Goal: Book appointment/travel/reservation

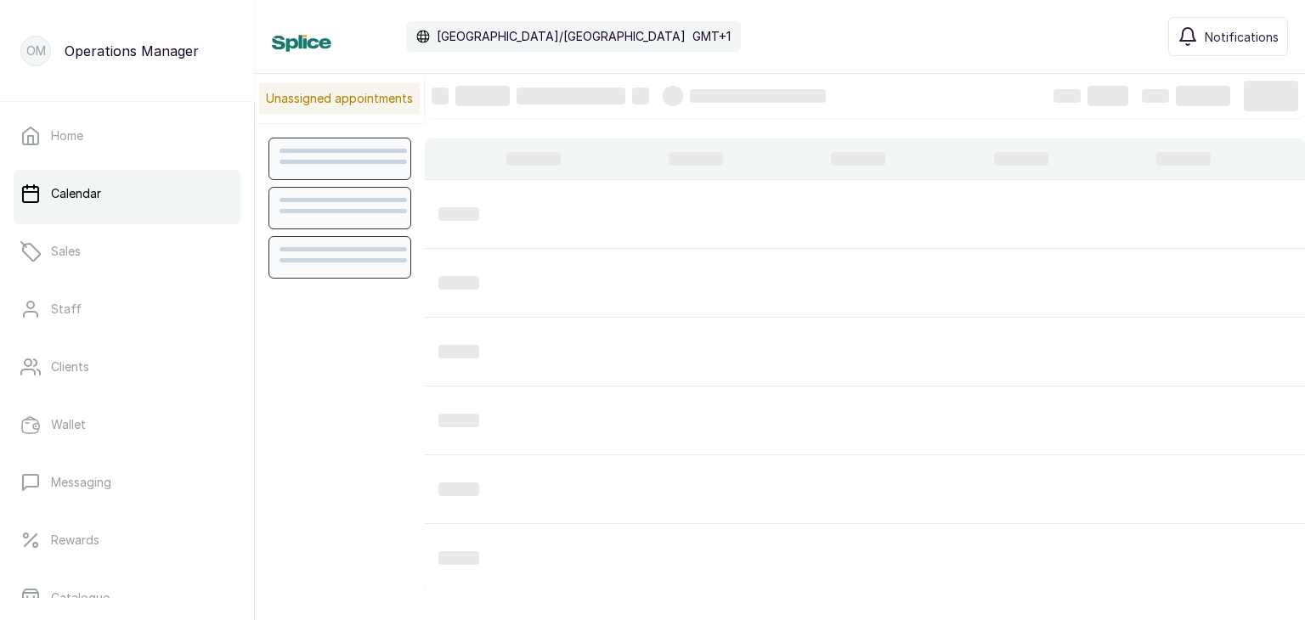
scroll to position [573, 0]
click at [1135, 40] on div "The Braiding Vault Signature" at bounding box center [1044, 38] width 212 height 20
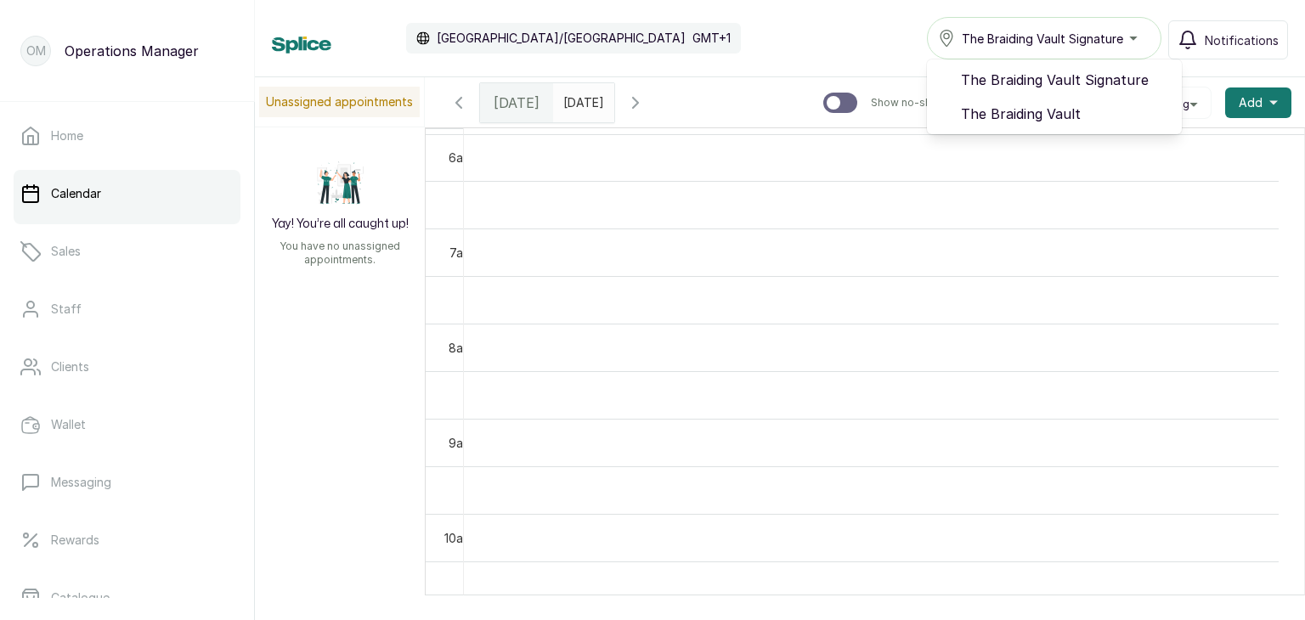
scroll to position [571, 0]
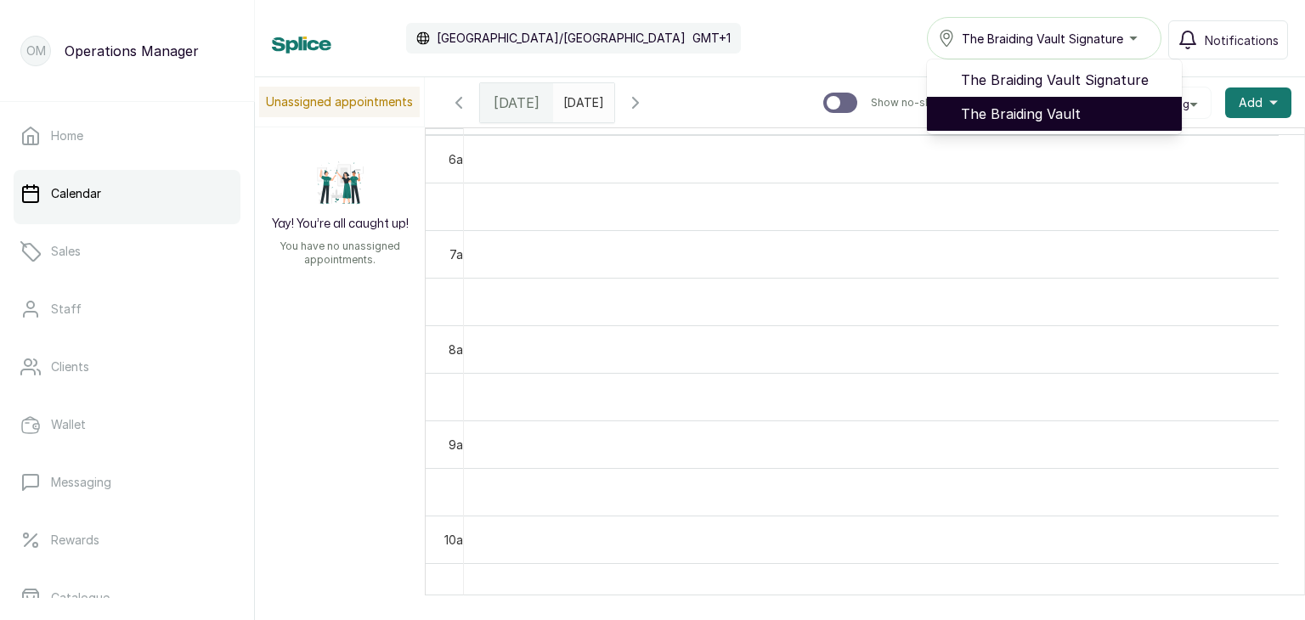
click at [999, 106] on span "The Braiding Vault" at bounding box center [1064, 114] width 207 height 20
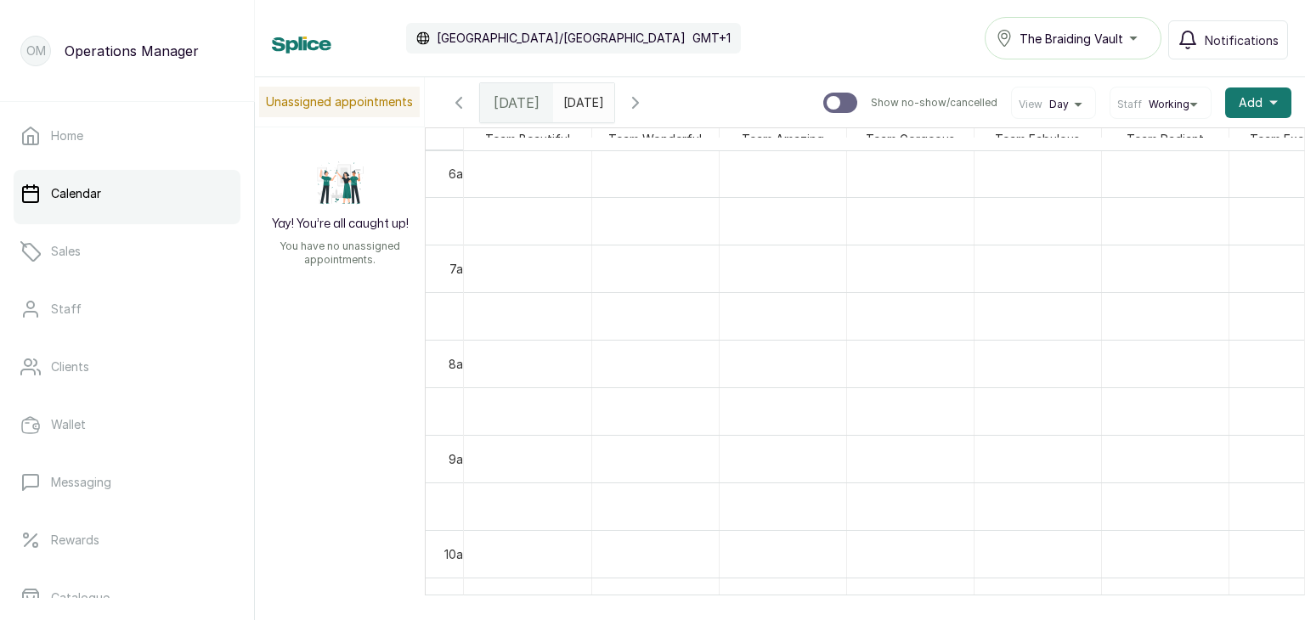
scroll to position [571, 0]
type input "dd/MM/yyyy"
click at [581, 95] on input "dd/MM/yyyy" at bounding box center [567, 98] width 27 height 29
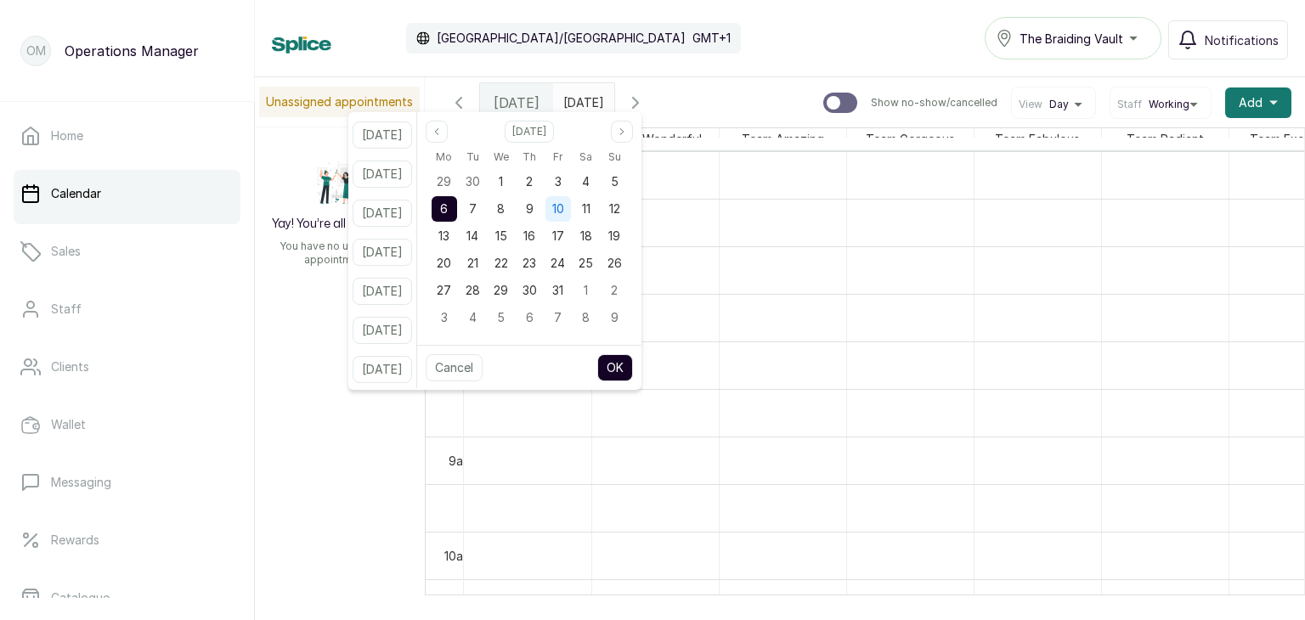
click at [564, 212] on span "10" at bounding box center [558, 208] width 12 height 14
click at [618, 365] on button "OK" at bounding box center [615, 367] width 36 height 27
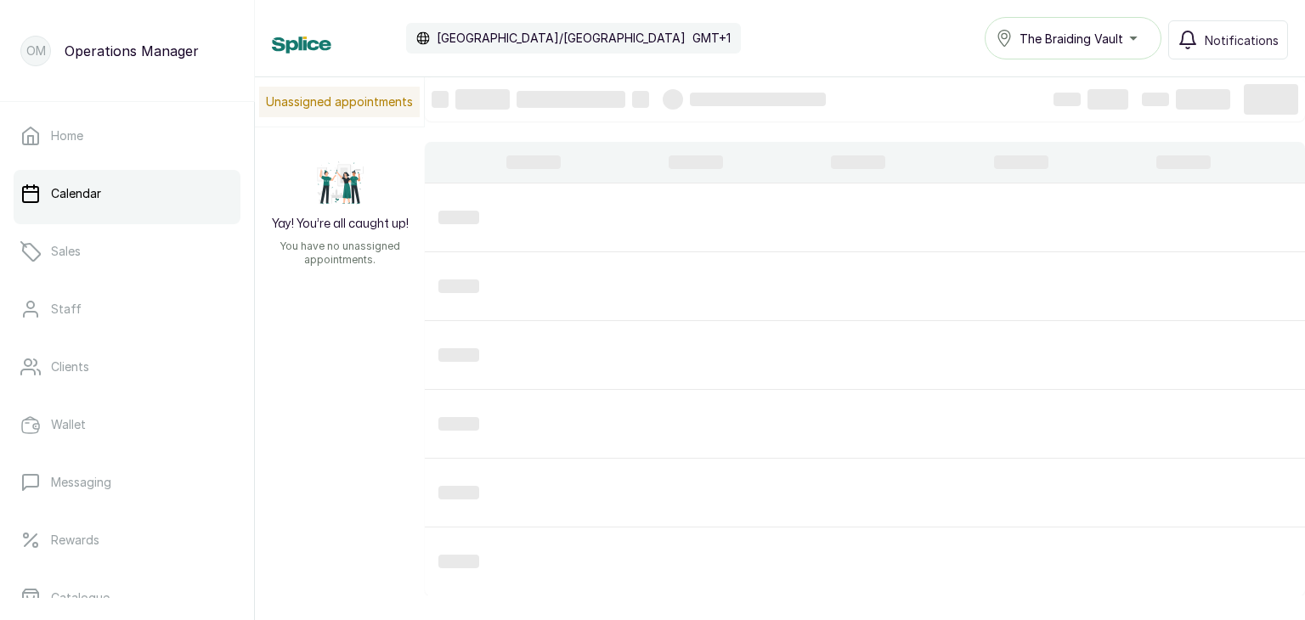
type input "10/10/2025"
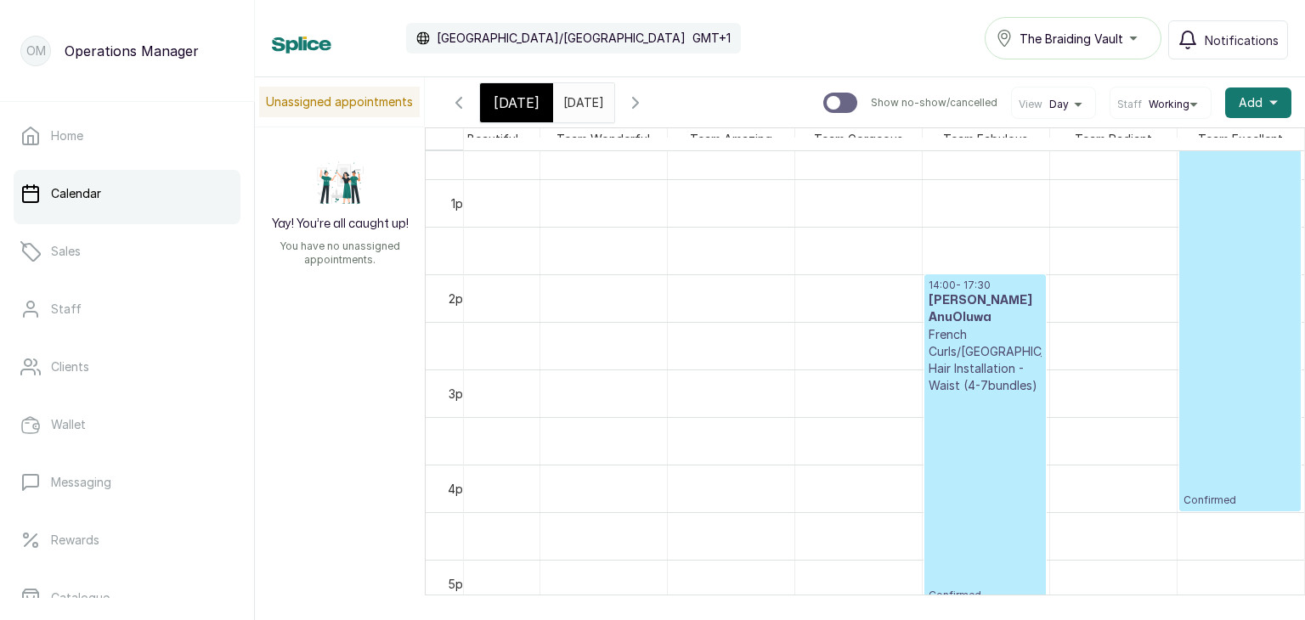
scroll to position [1236, 77]
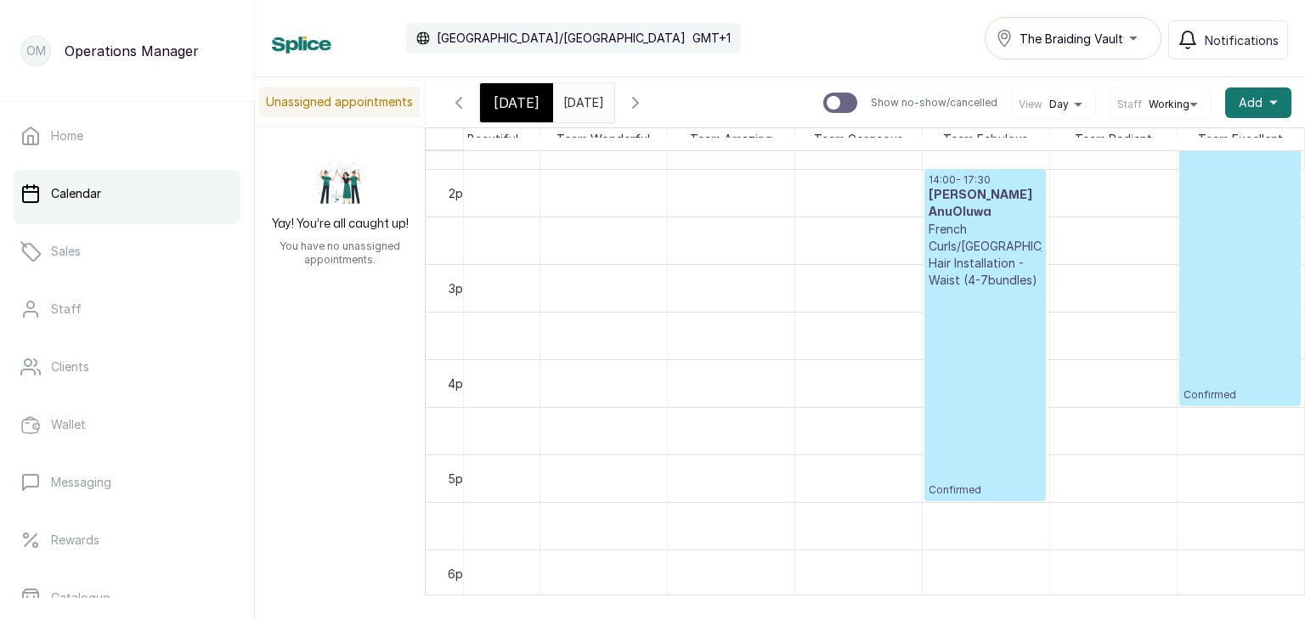
click at [1208, 351] on p "Confirmed" at bounding box center [1241, 202] width 114 height 398
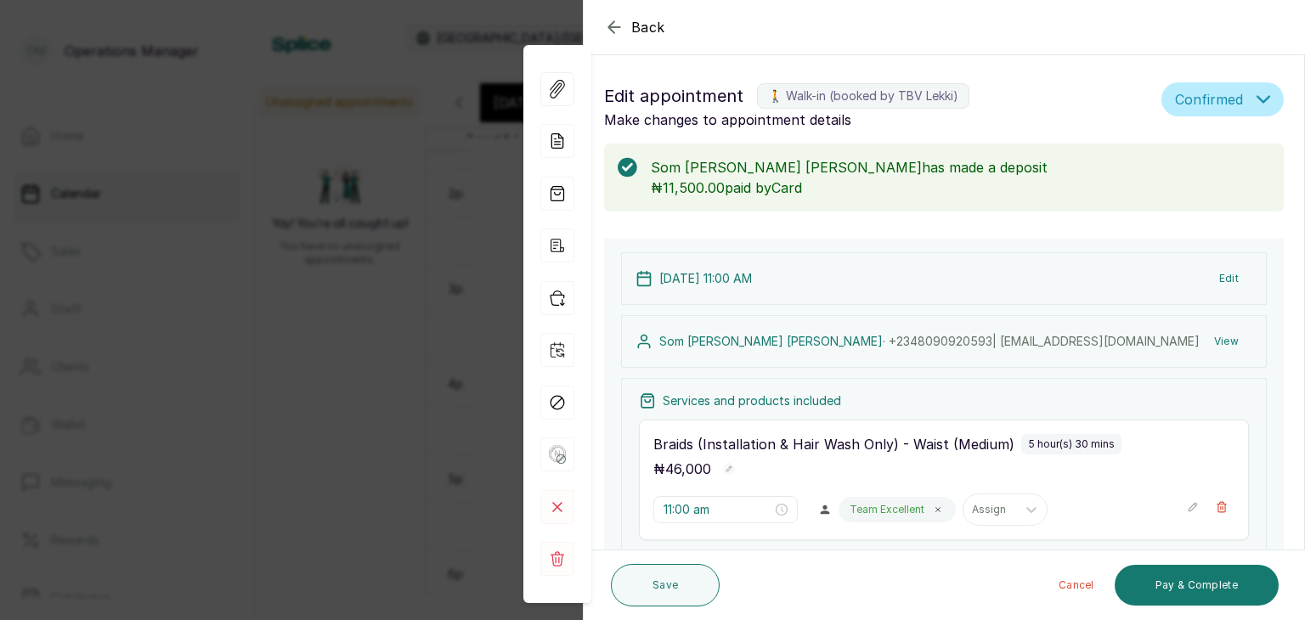
click at [612, 25] on icon "button" at bounding box center [614, 27] width 20 height 20
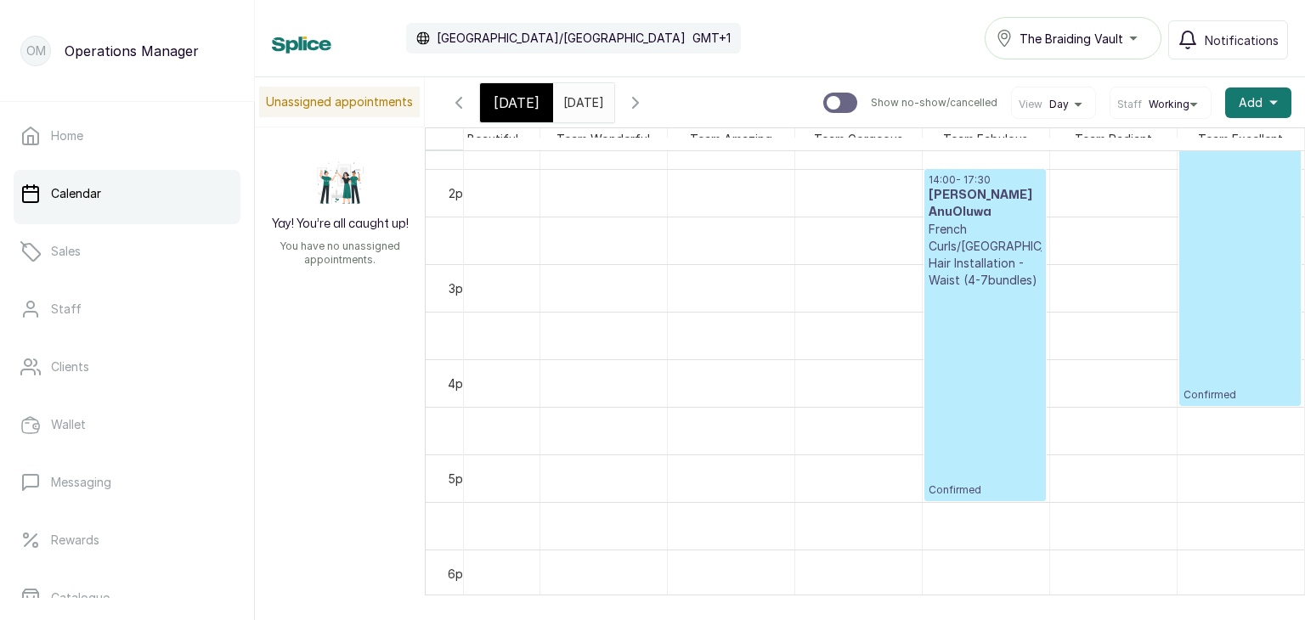
click at [952, 297] on p "Confirmed" at bounding box center [985, 393] width 113 height 208
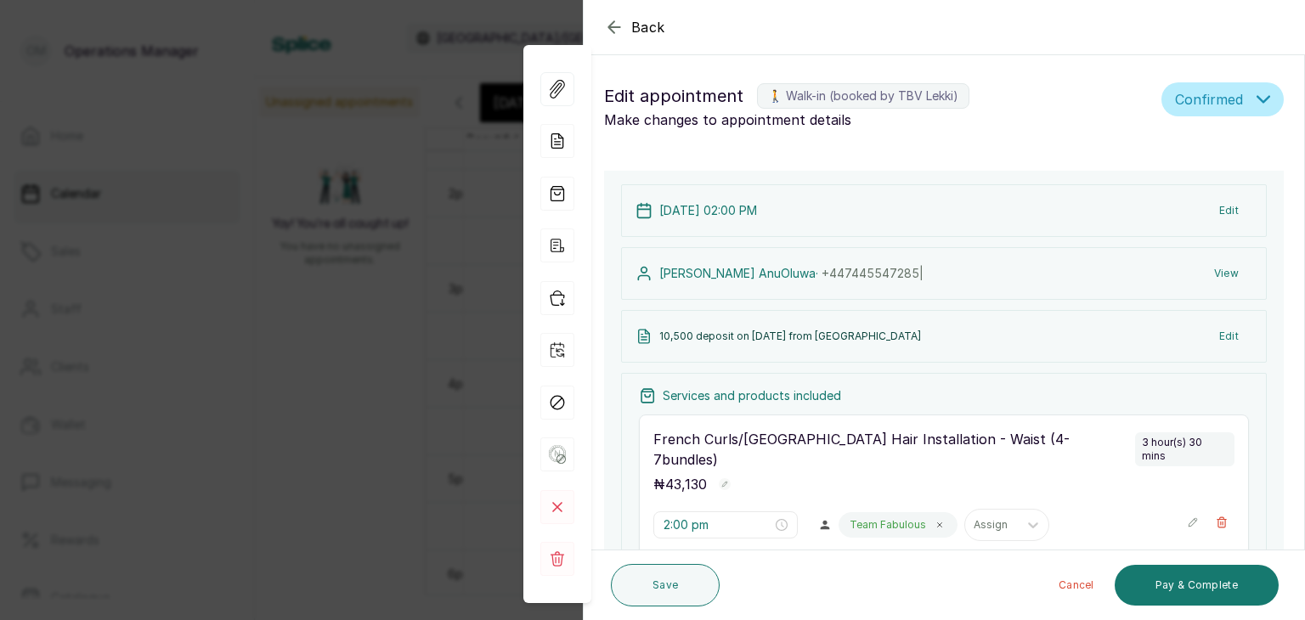
click at [613, 28] on icon "button" at bounding box center [614, 27] width 20 height 20
